Goal: Task Accomplishment & Management: Complete application form

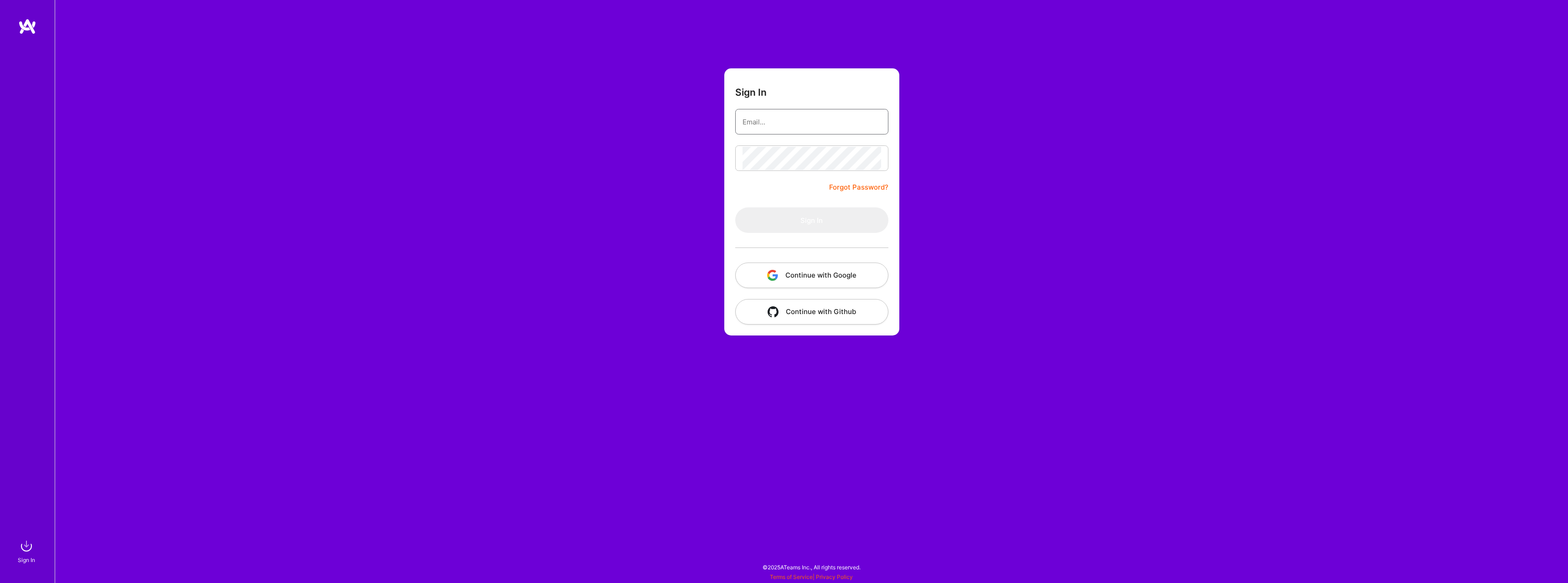
type input "[EMAIL_ADDRESS][DOMAIN_NAME]"
click at [769, 194] on form "Sign In [EMAIL_ADDRESS][DOMAIN_NAME] Forgot Password? Sign In Continue with Goo…" at bounding box center [812, 202] width 175 height 267
click at [788, 219] on button "Sign In" at bounding box center [812, 220] width 153 height 26
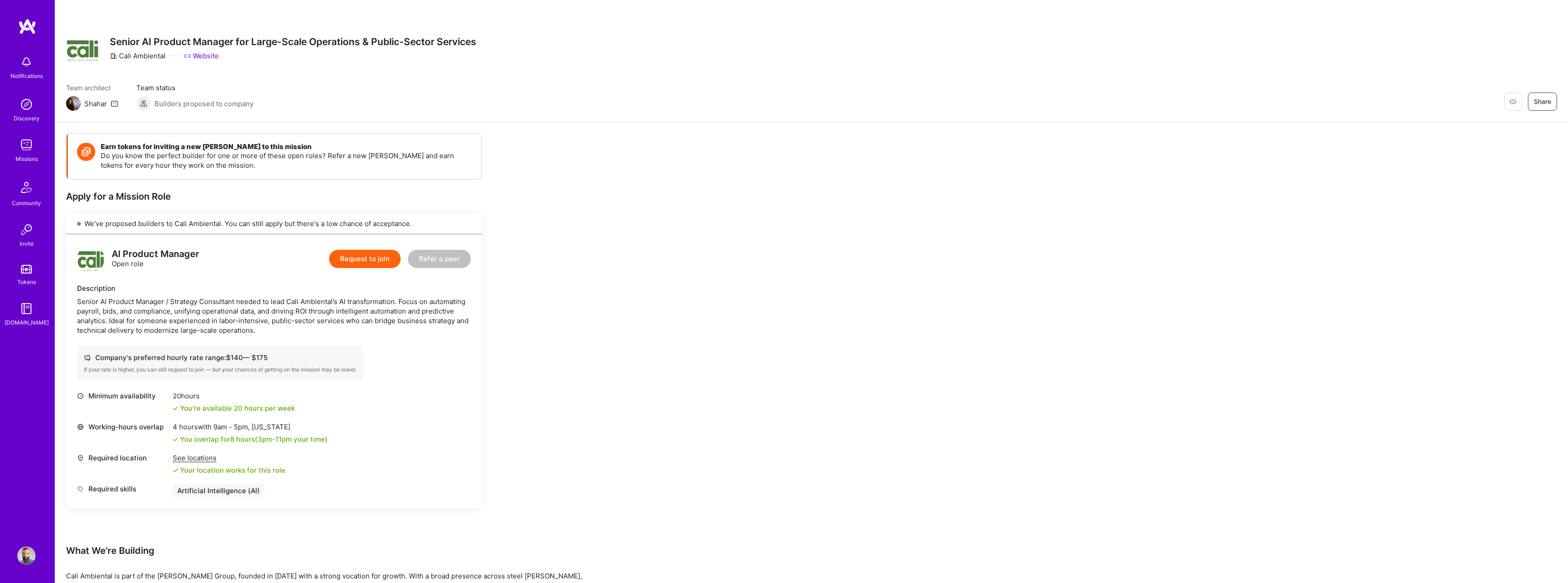
click at [339, 262] on button "Request to join" at bounding box center [364, 258] width 71 height 19
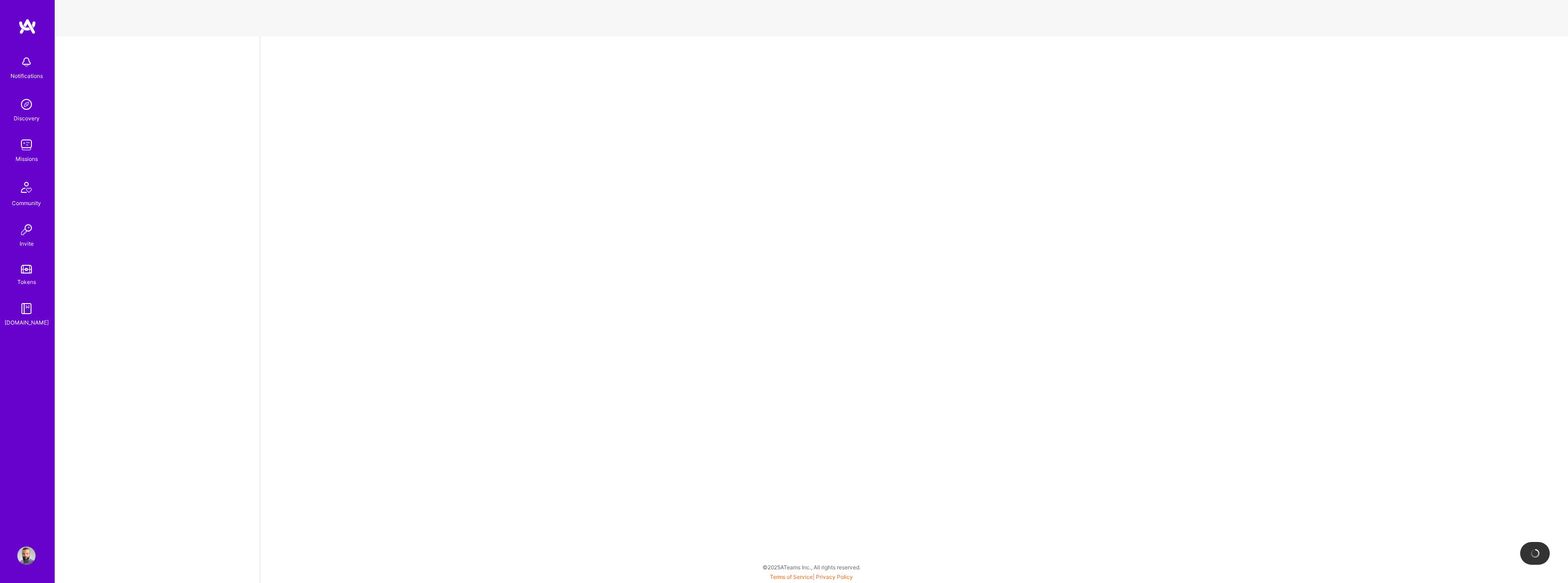
select select "US"
